Goal: Task Accomplishment & Management: Complete application form

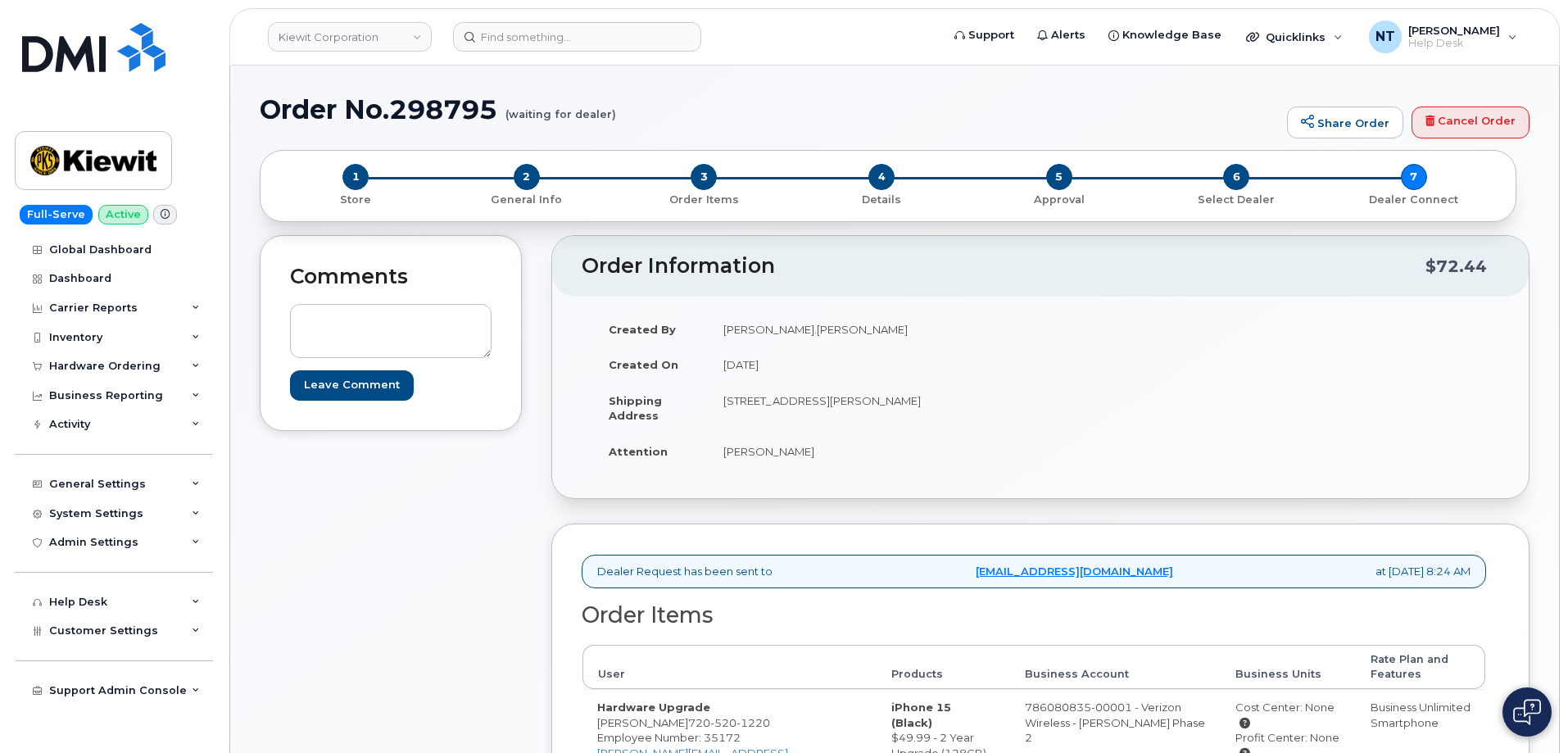
scroll to position [492, 0]
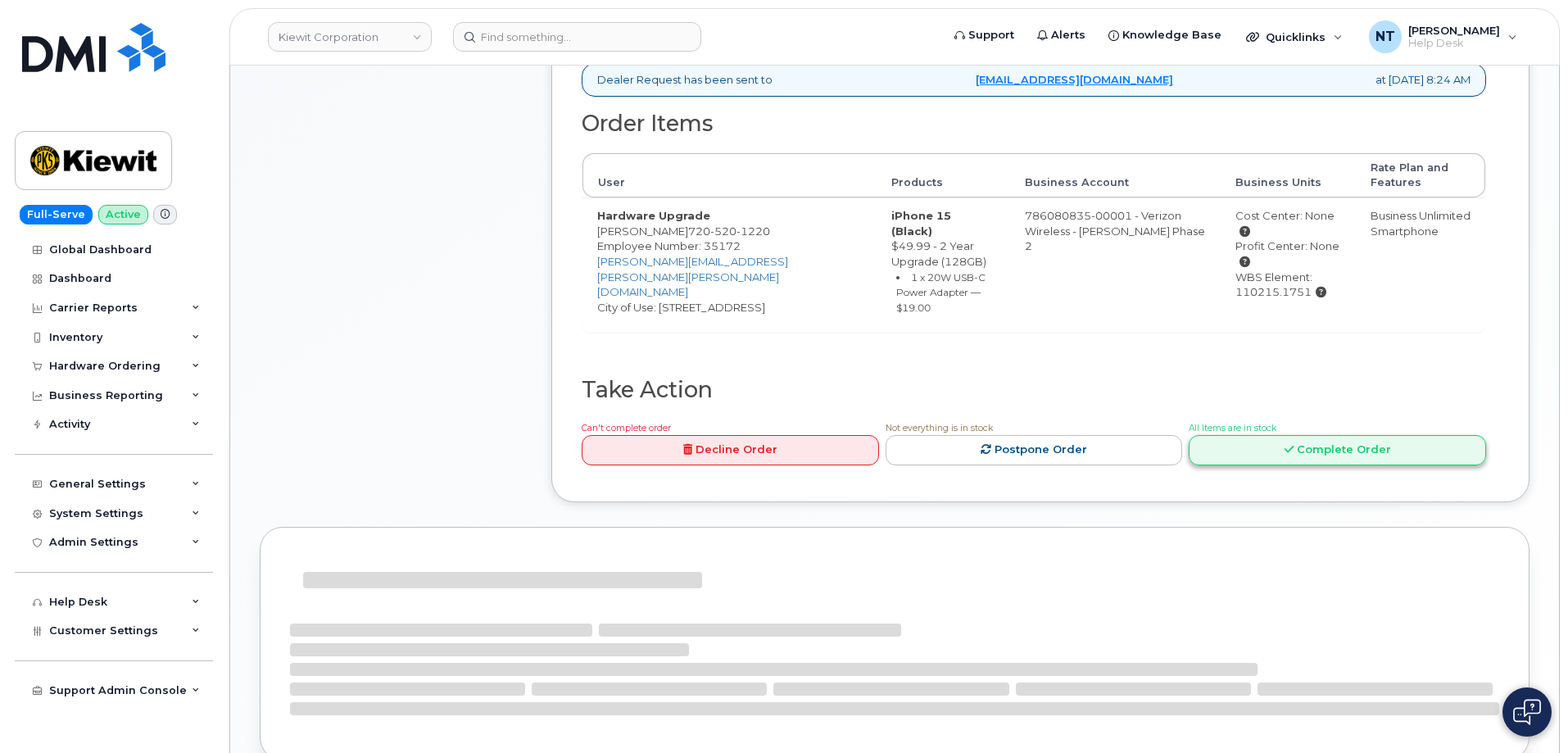
click at [1322, 434] on link "Complete Order" at bounding box center [1337, 449] width 297 height 31
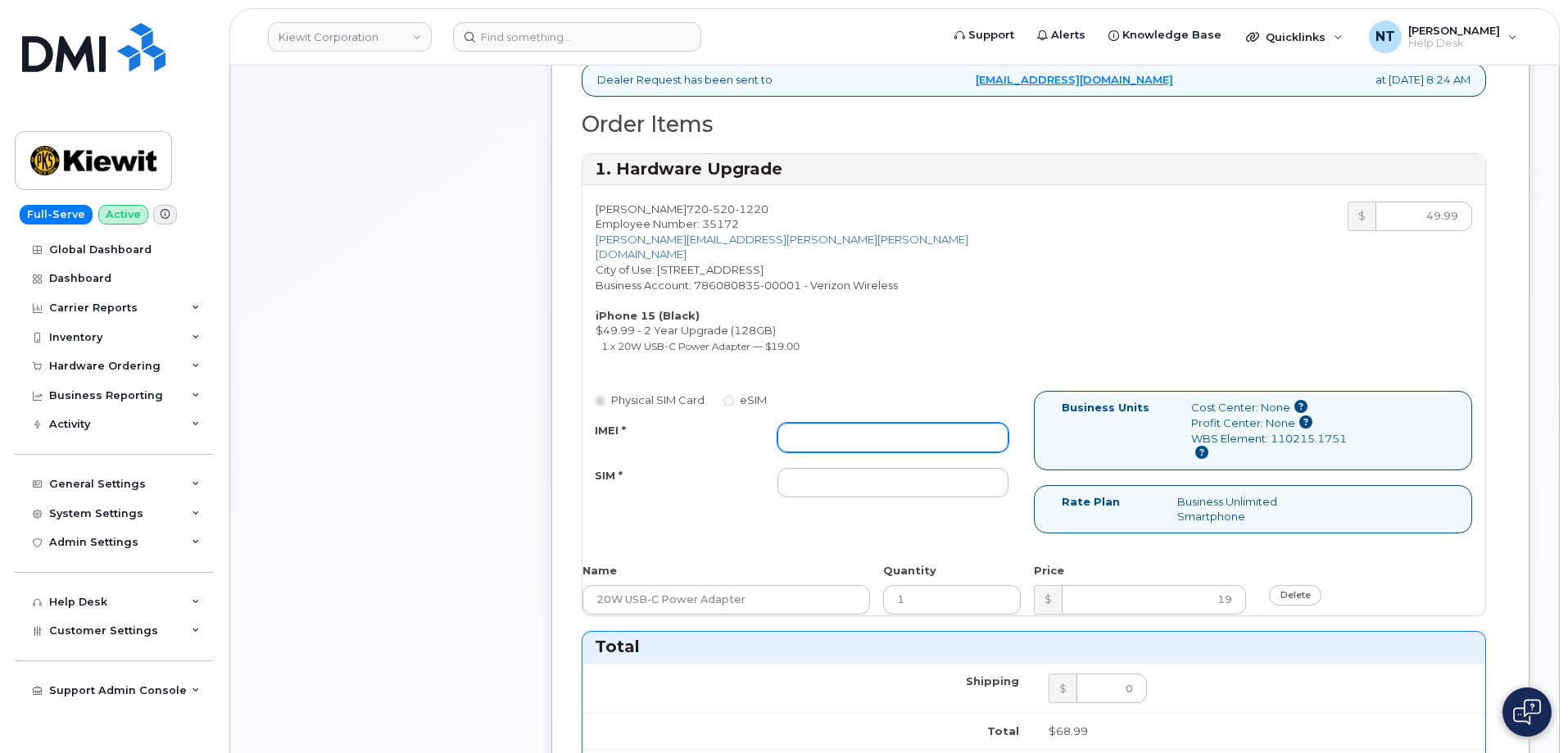
click at [818, 423] on input "IMEI *" at bounding box center [892, 437] width 231 height 30
paste input "355135956816925"
type input "355135956816925"
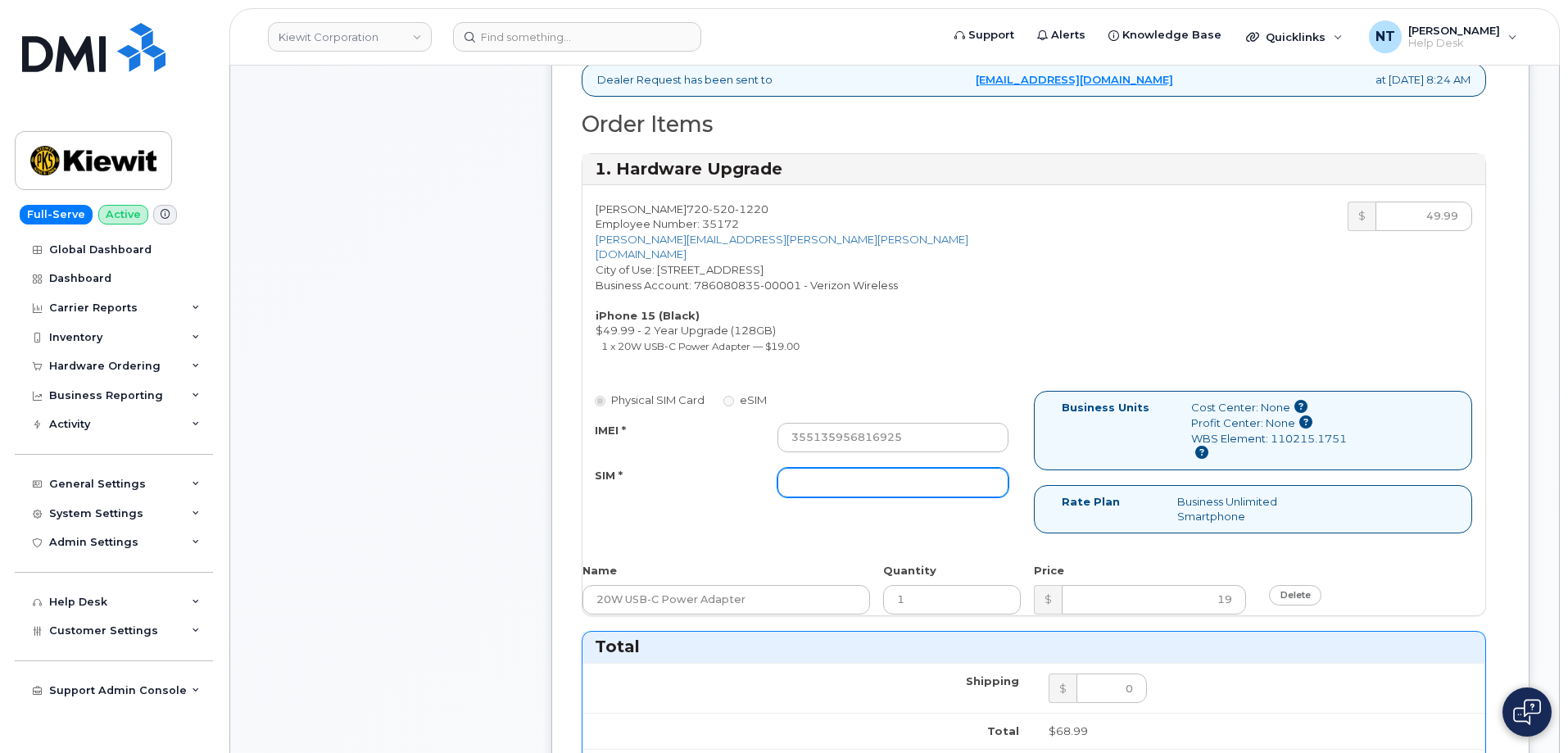
click at [860, 468] on input "SIM *" at bounding box center [892, 483] width 231 height 30
paste input "89049032007208888800192820270463"
type input "89049032007208888800192820270463"
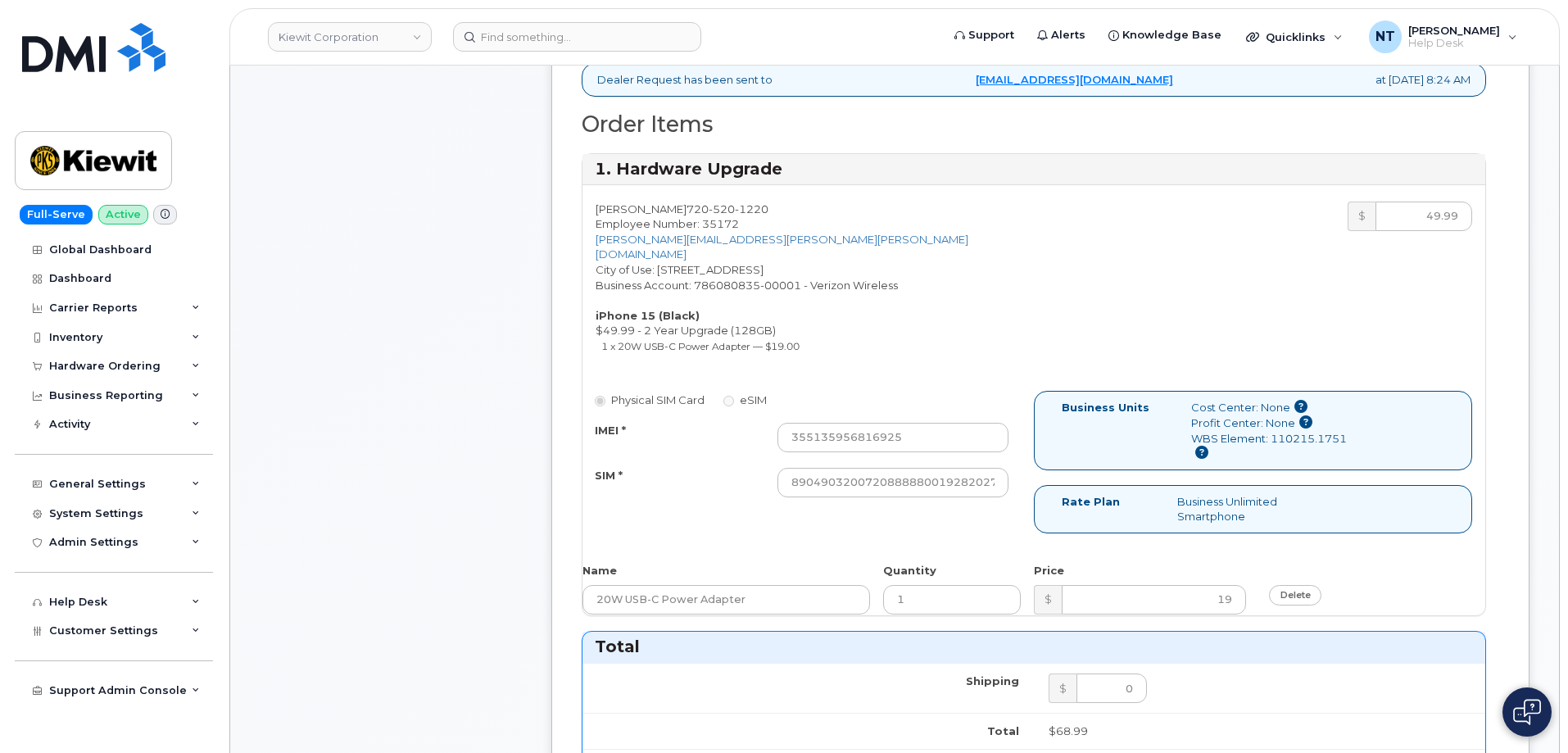
click at [368, 439] on div "Comments Leave Comment" at bounding box center [390, 605] width 262 height 1723
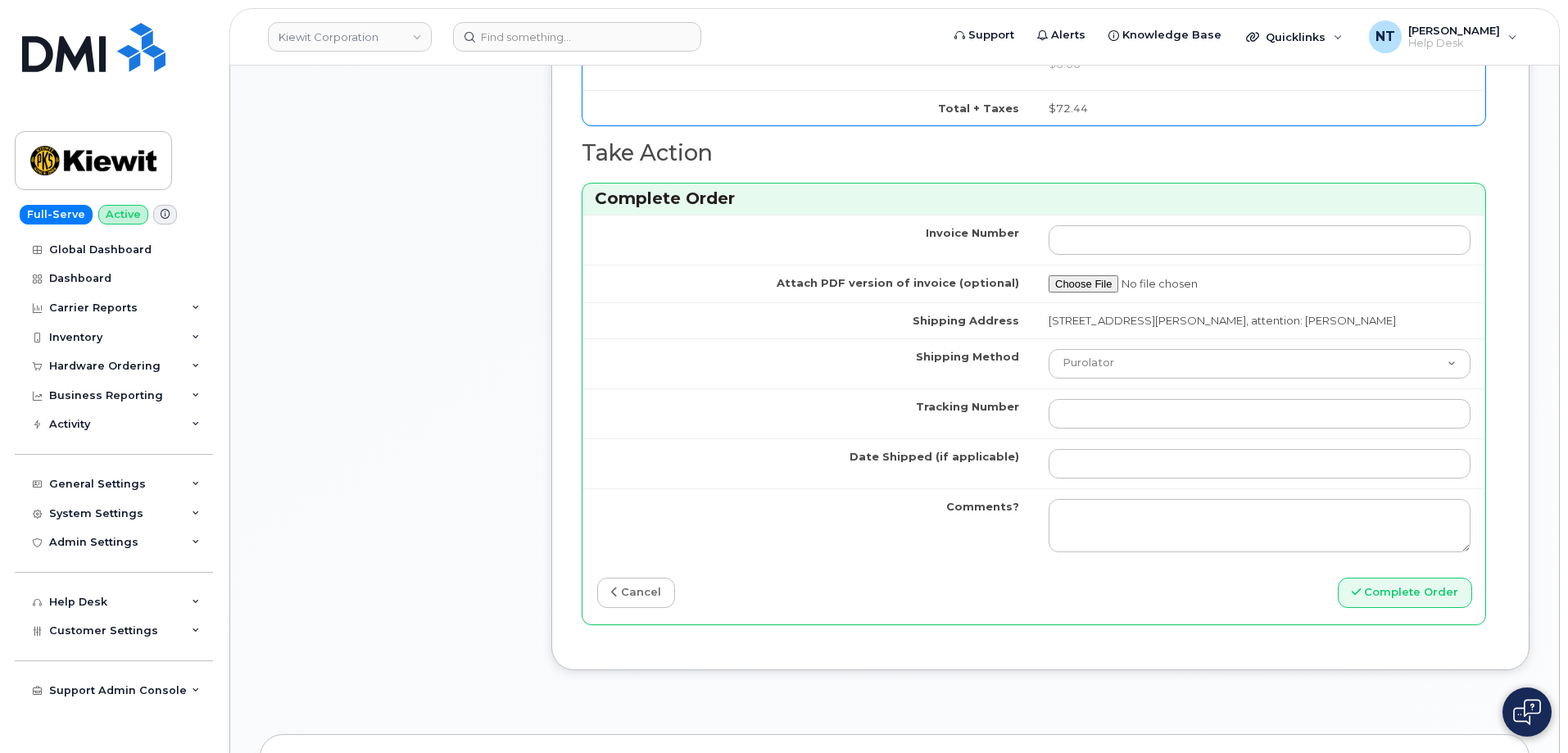
scroll to position [1310, 0]
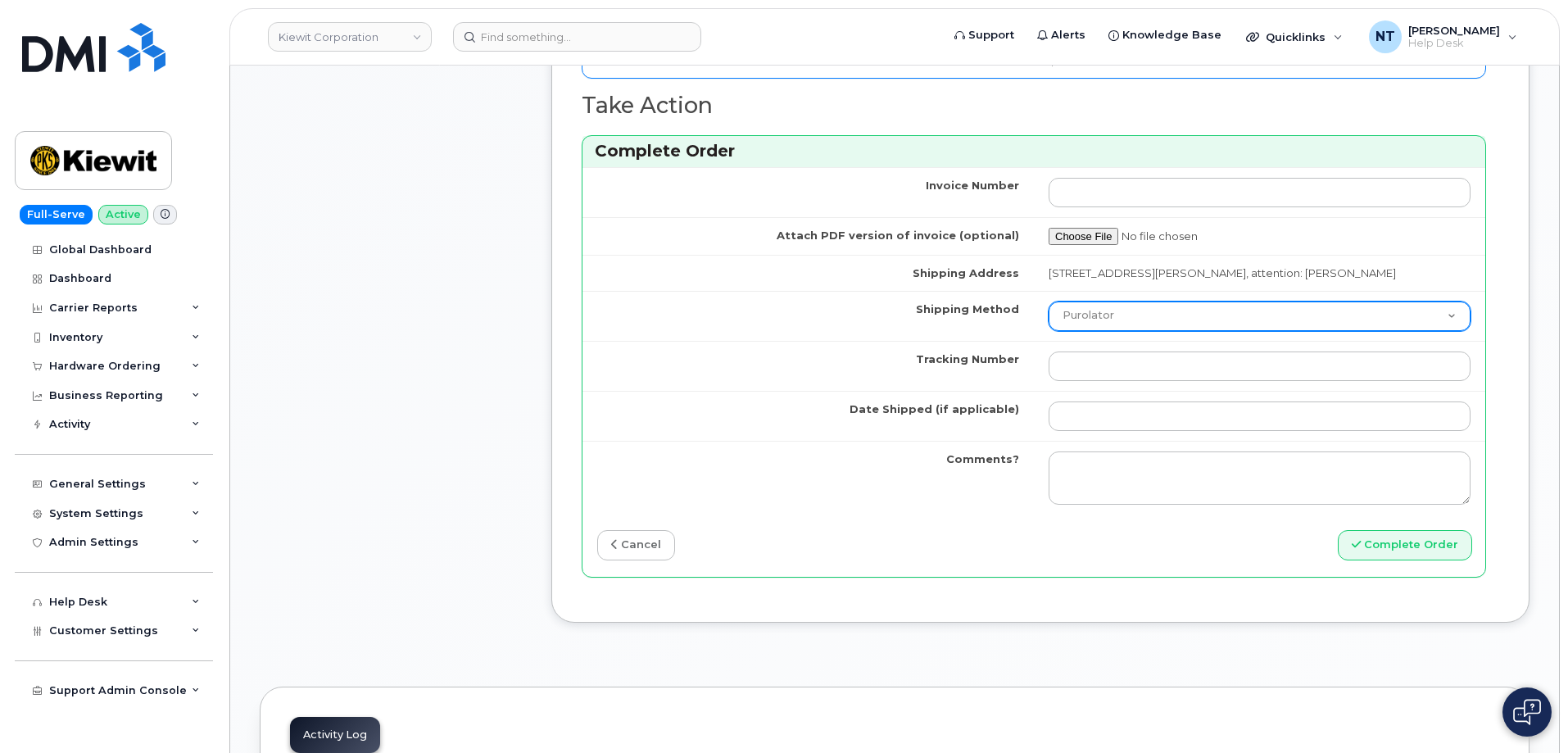
click at [1163, 308] on select "Purolator UPS FedEx Canada Post Courier Other Drop Off Pick Up" at bounding box center [1259, 317] width 422 height 30
select select "FedEx"
click at [1048, 302] on select "Purolator UPS FedEx Canada Post Courier Other Drop Off Pick Up" at bounding box center [1259, 317] width 422 height 30
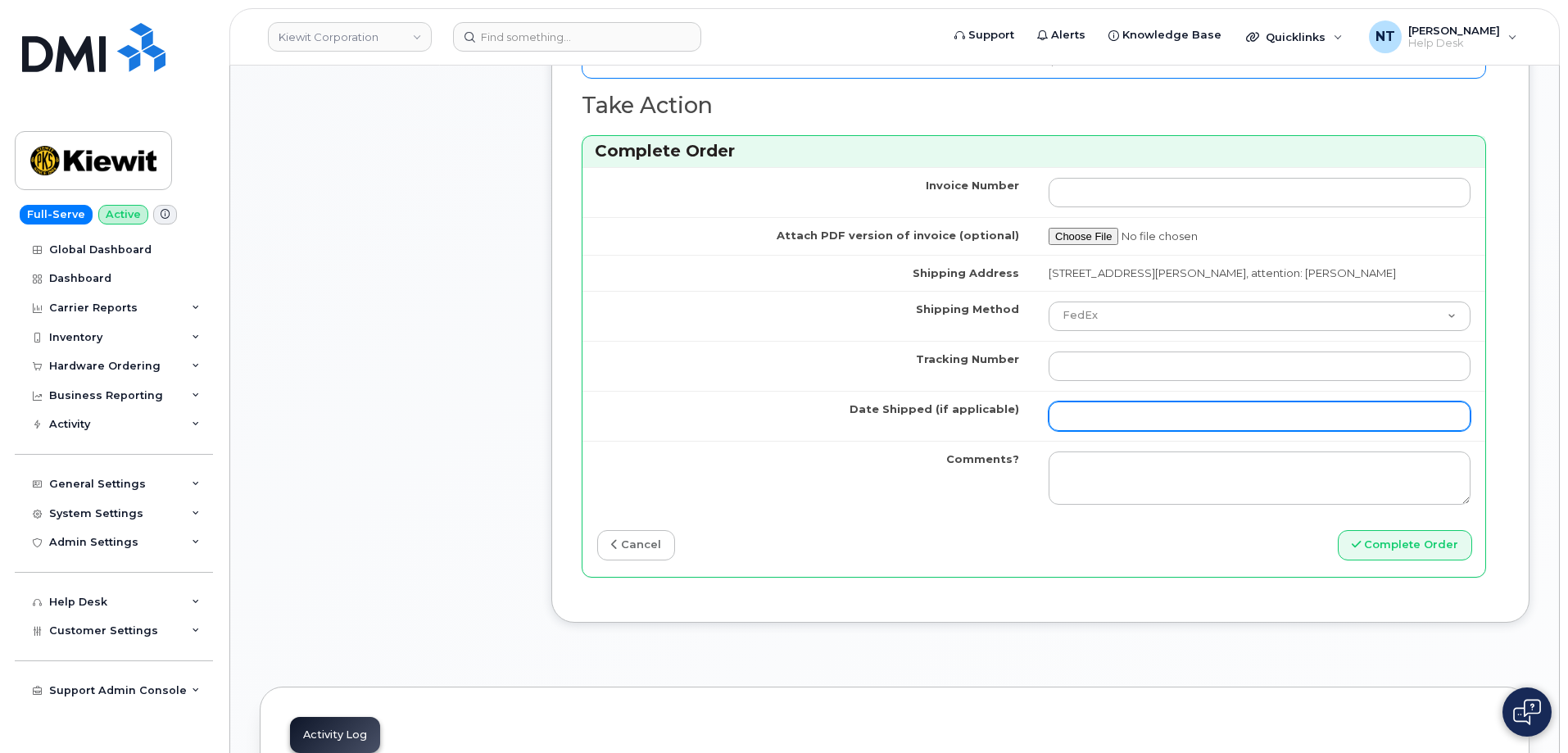
click at [1128, 408] on input "Date Shipped (if applicable)" at bounding box center [1259, 417] width 422 height 30
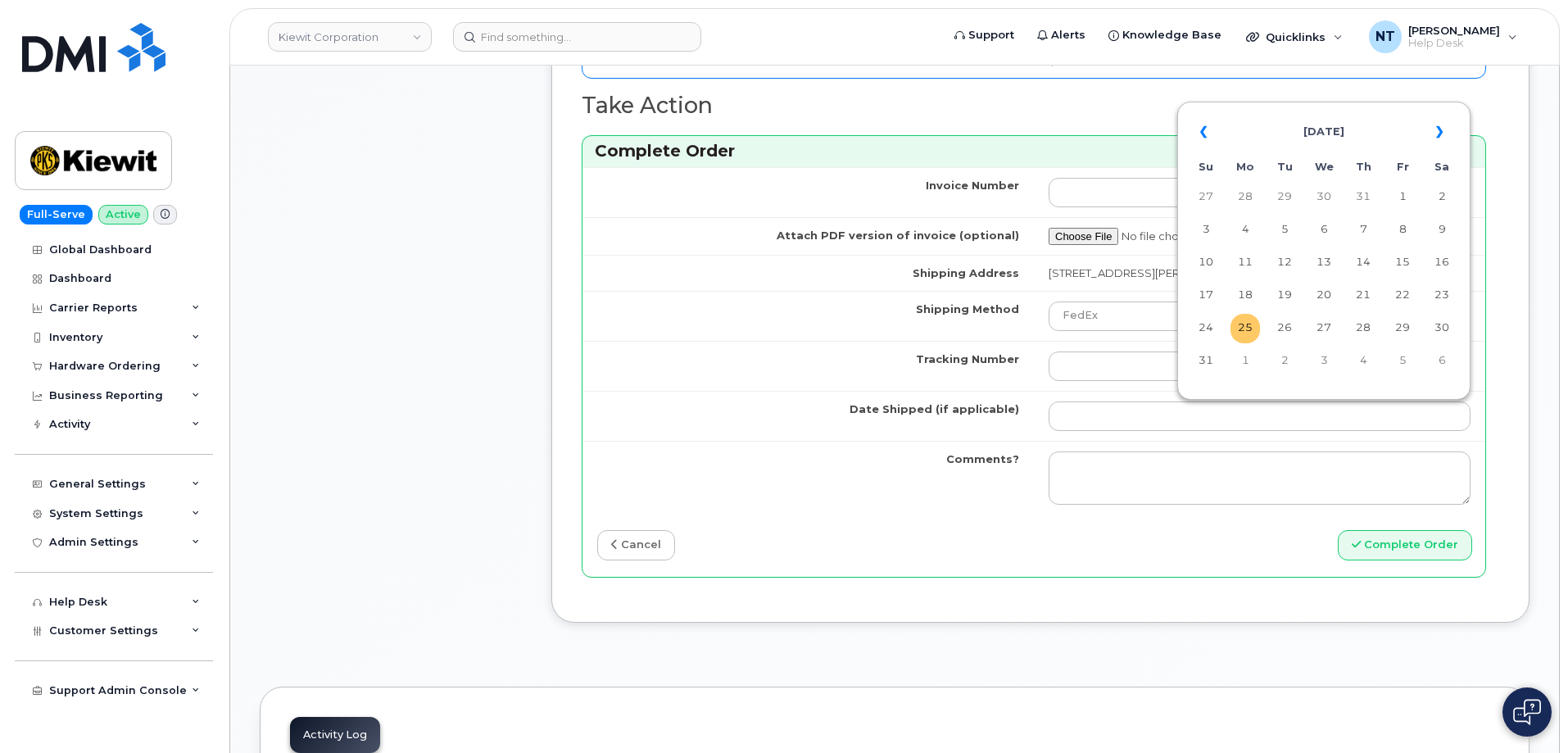
click at [1245, 329] on td "25" at bounding box center [1245, 329] width 30 height 30
type input "[DATE]"
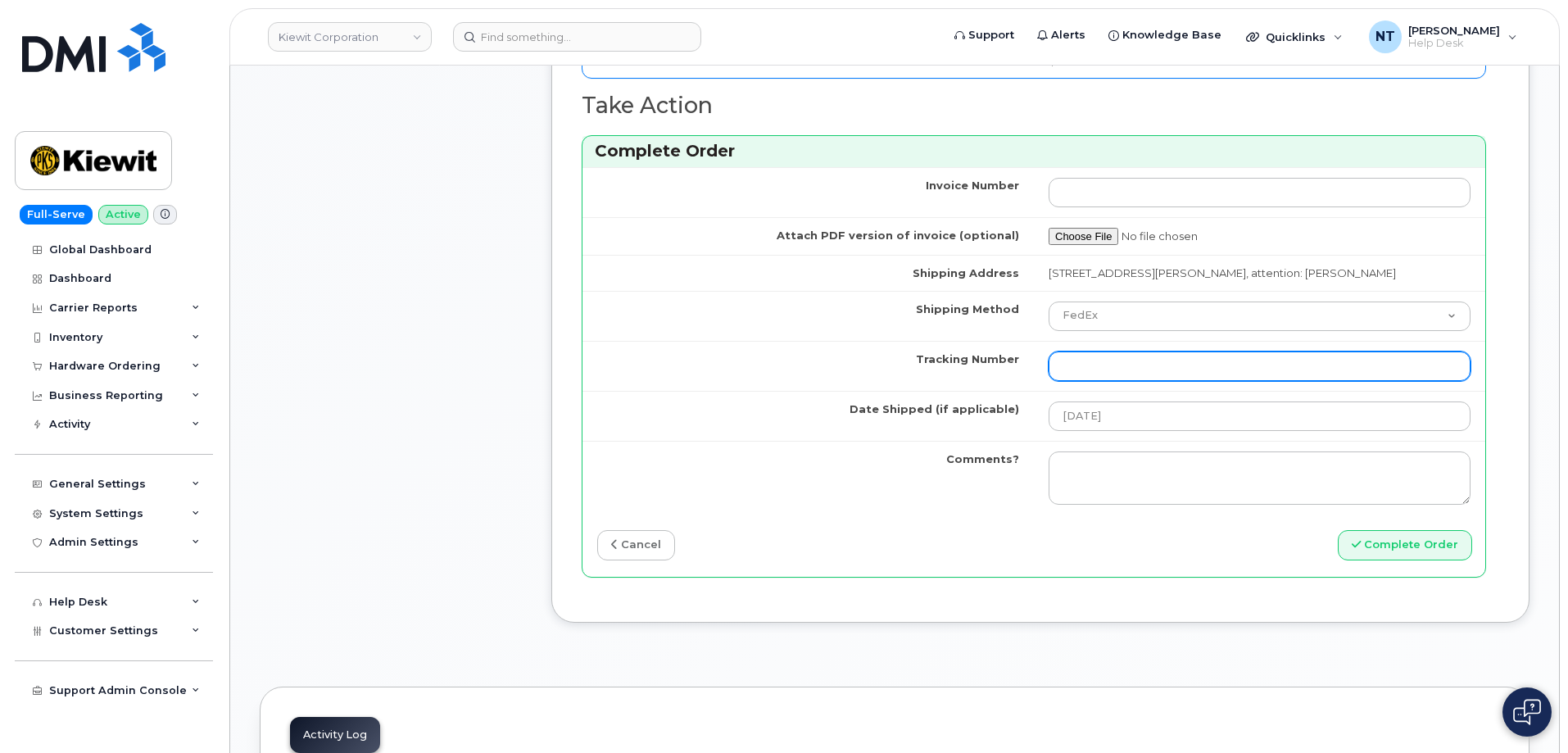
click at [1089, 375] on input "Tracking Number" at bounding box center [1259, 366] width 422 height 30
paste input "444401113879"
type input "444401113879"
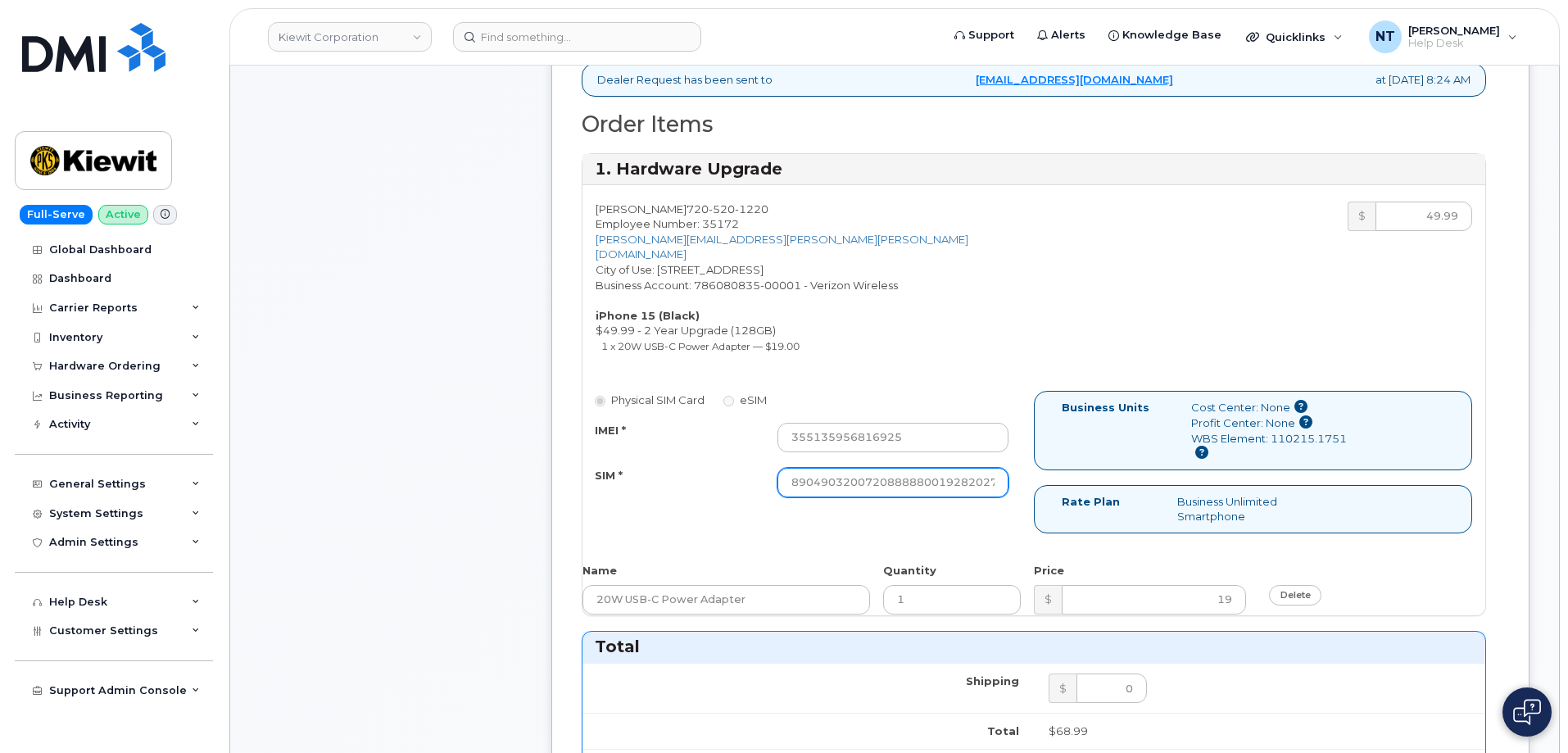
scroll to position [0, 32]
drag, startPoint x: 889, startPoint y: 461, endPoint x: 1033, endPoint y: 468, distance: 144.2
click at [1033, 468] on div "Physical SIM Card eSIM IMEI * 355135956816925 SIM * 890490320072088888001928202…" at bounding box center [1033, 469] width 903 height 156
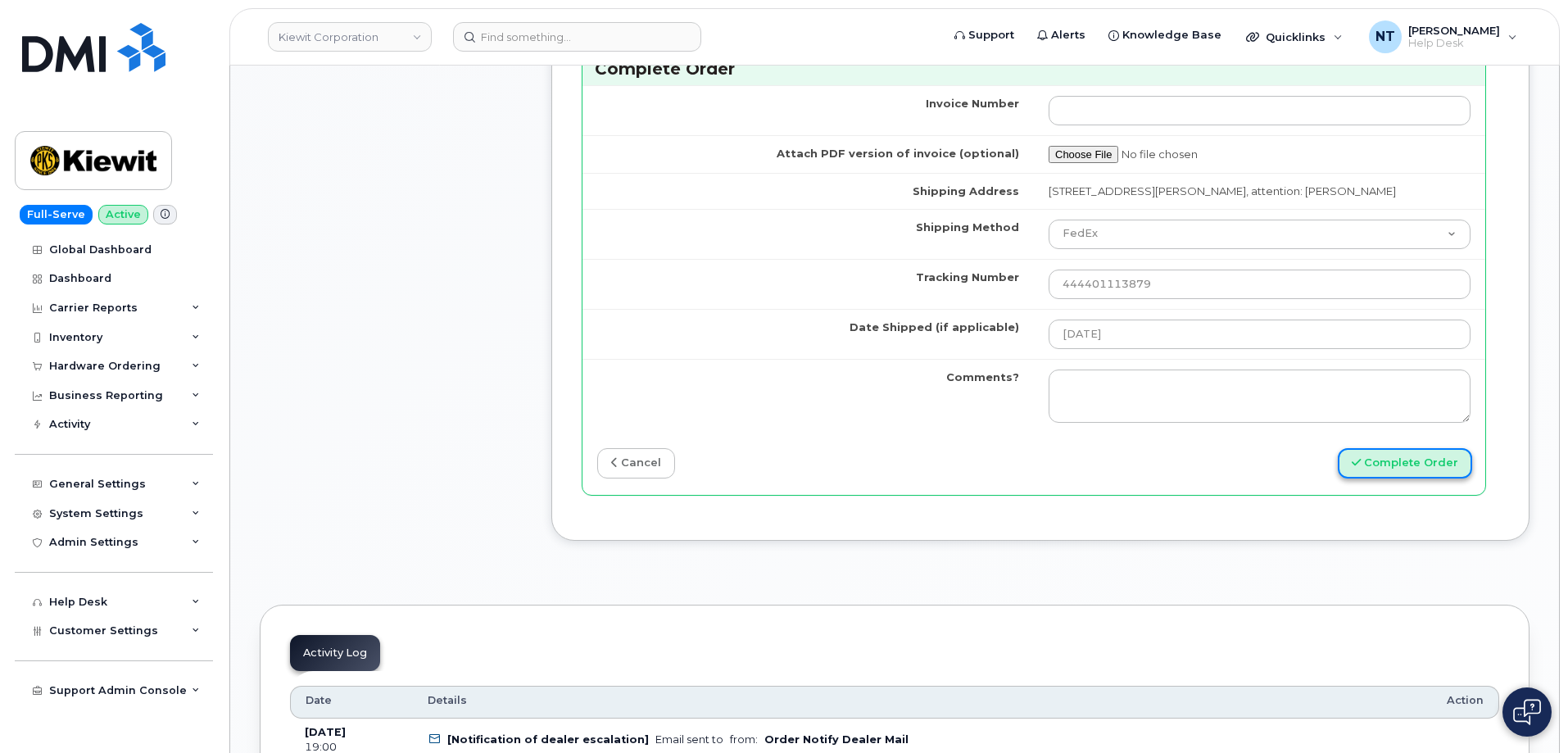
scroll to position [0, 0]
click at [1407, 456] on button "Complete Order" at bounding box center [1406, 463] width 135 height 31
